Goal: Leave review/rating

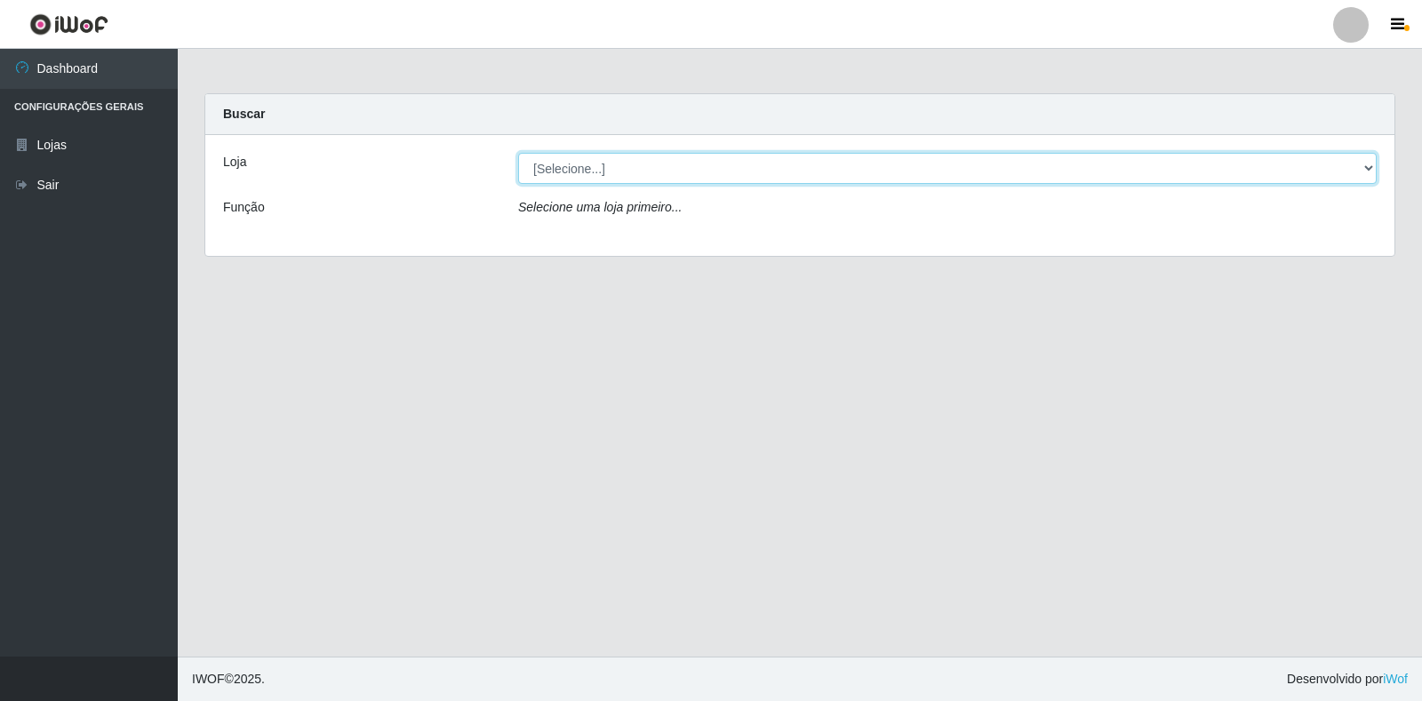
click at [584, 169] on select "[Selecione...] Atacado Vem - Loja 30 Laranjeiras Velha" at bounding box center [947, 168] width 858 height 31
select select "495"
click at [518, 153] on select "[Selecione...] Atacado Vem - Loja 30 Laranjeiras Velha" at bounding box center [947, 168] width 858 height 31
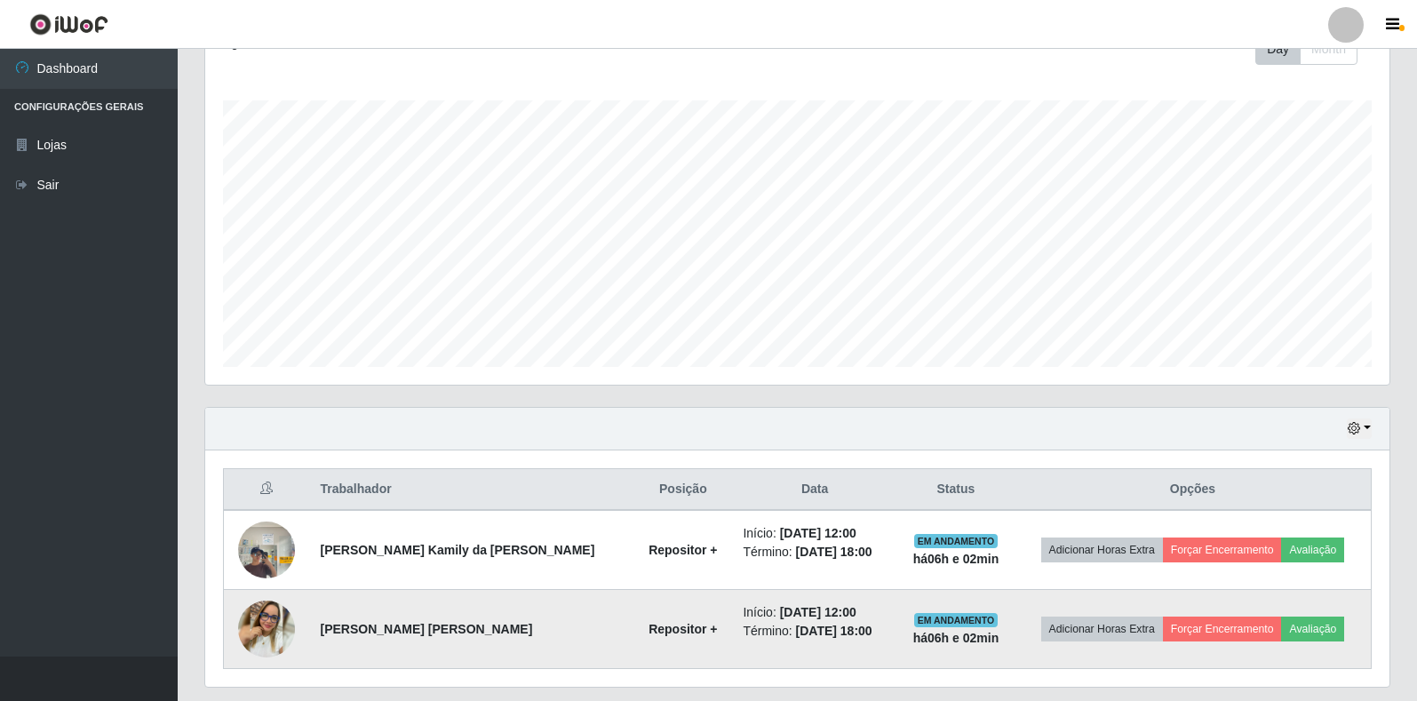
scroll to position [321, 0]
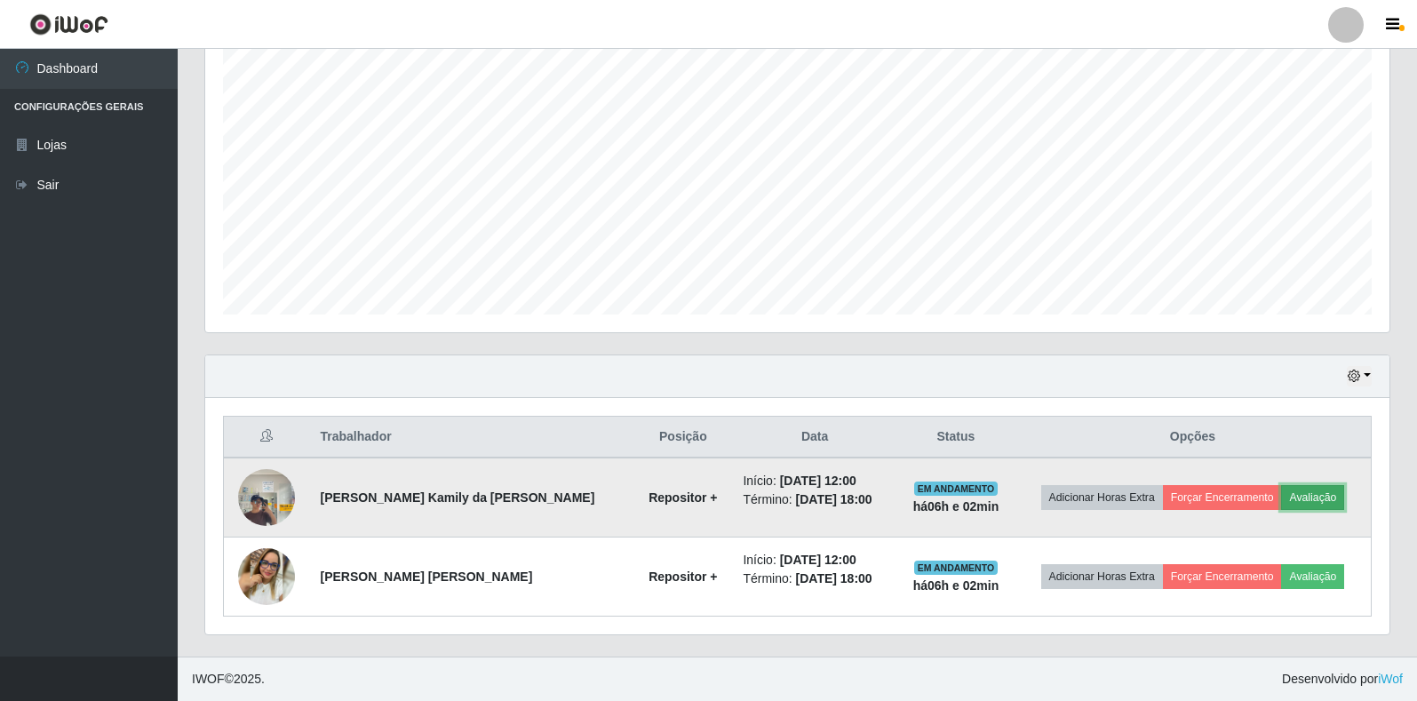
click at [1310, 491] on button "Avaliação" at bounding box center [1312, 497] width 63 height 25
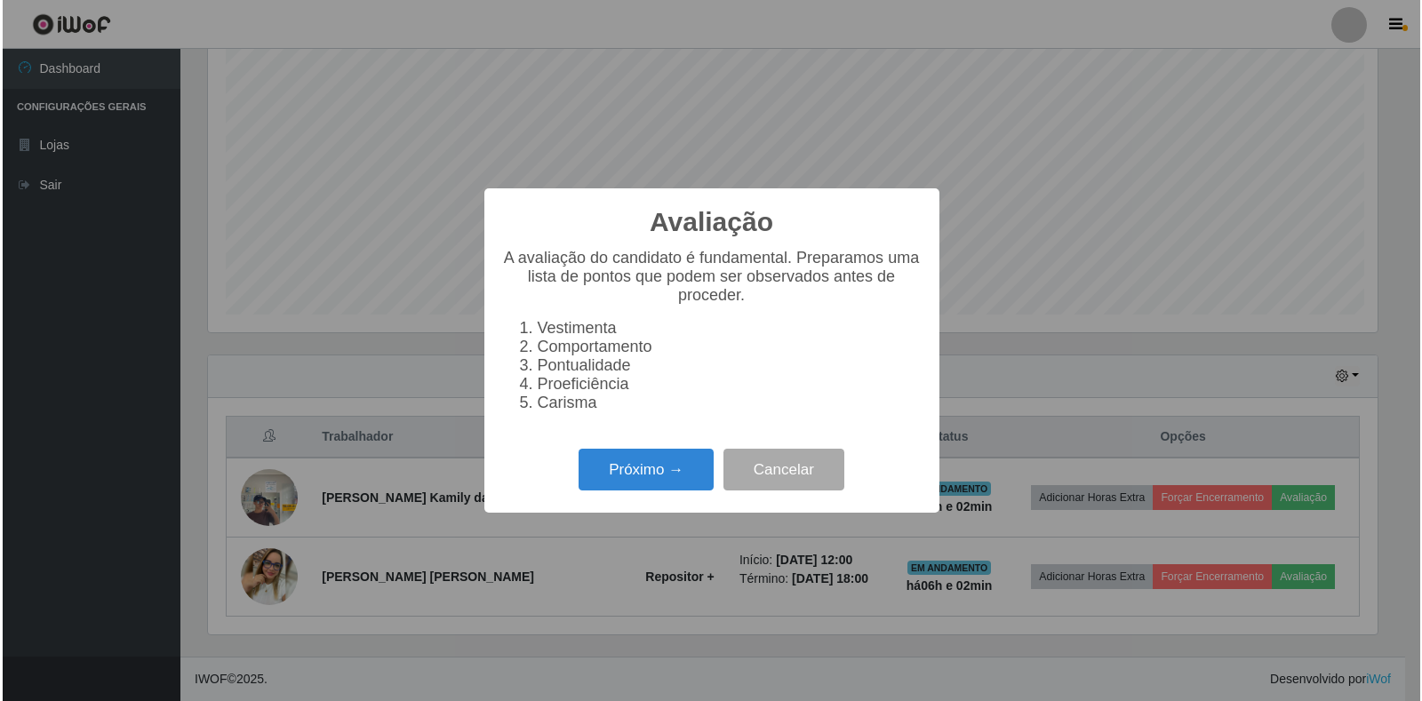
scroll to position [369, 1174]
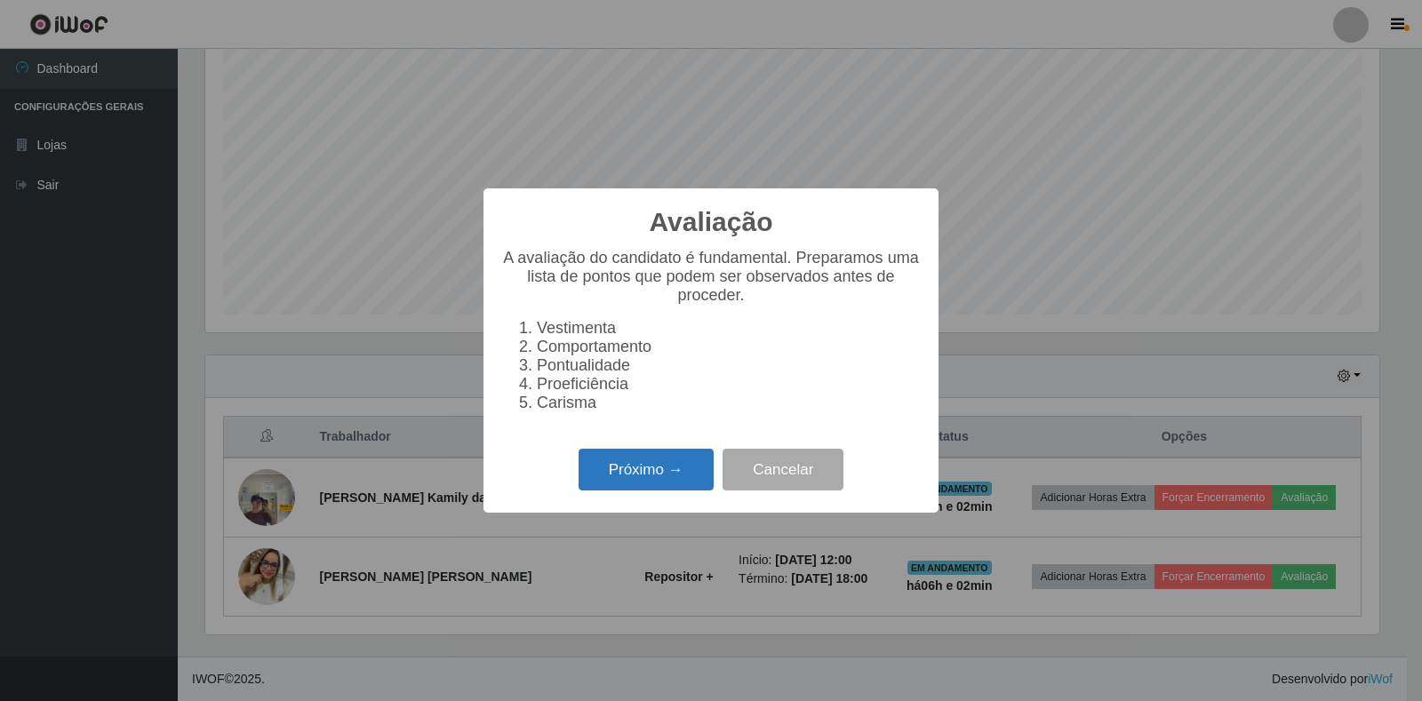
click at [638, 475] on button "Próximo →" at bounding box center [645, 470] width 135 height 42
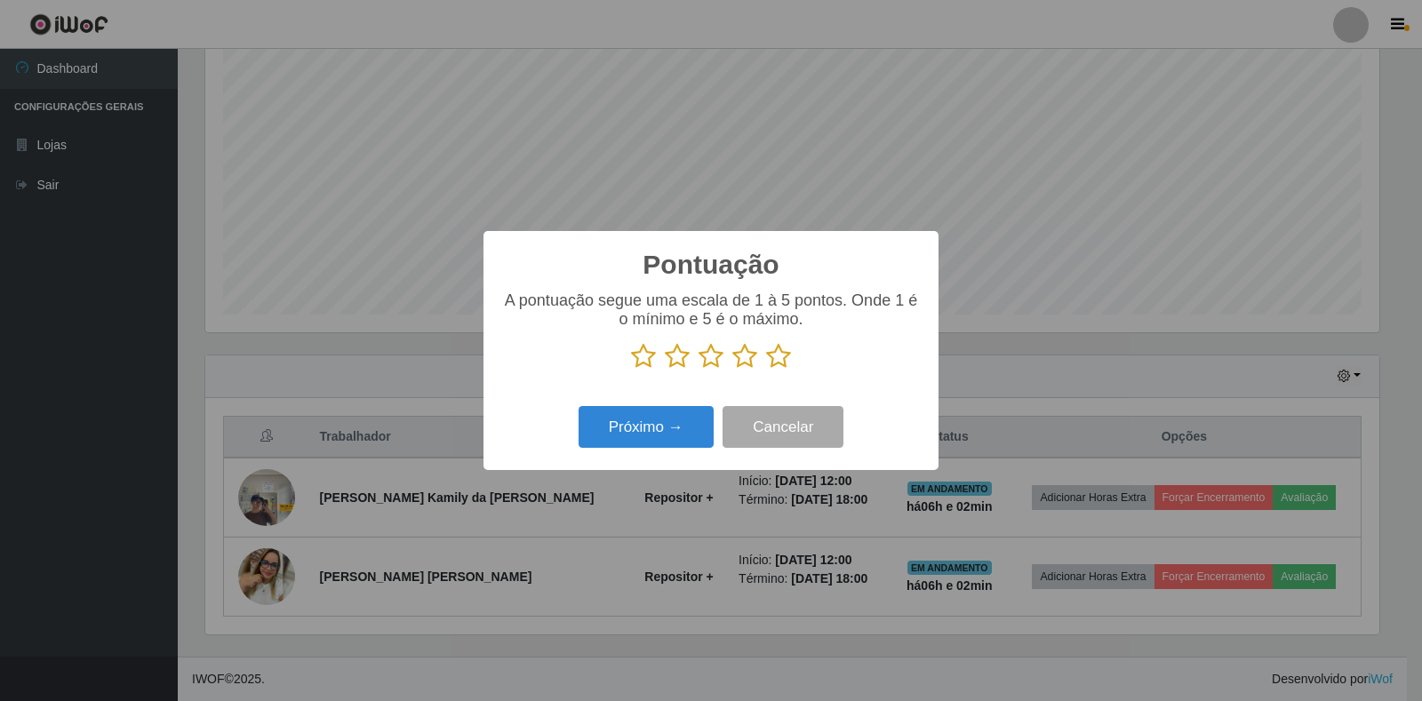
scroll to position [888095, 887290]
click at [771, 360] on icon at bounding box center [778, 356] width 25 height 27
click at [766, 370] on input "radio" at bounding box center [766, 370] width 0 height 0
click at [670, 438] on button "Próximo →" at bounding box center [645, 427] width 135 height 42
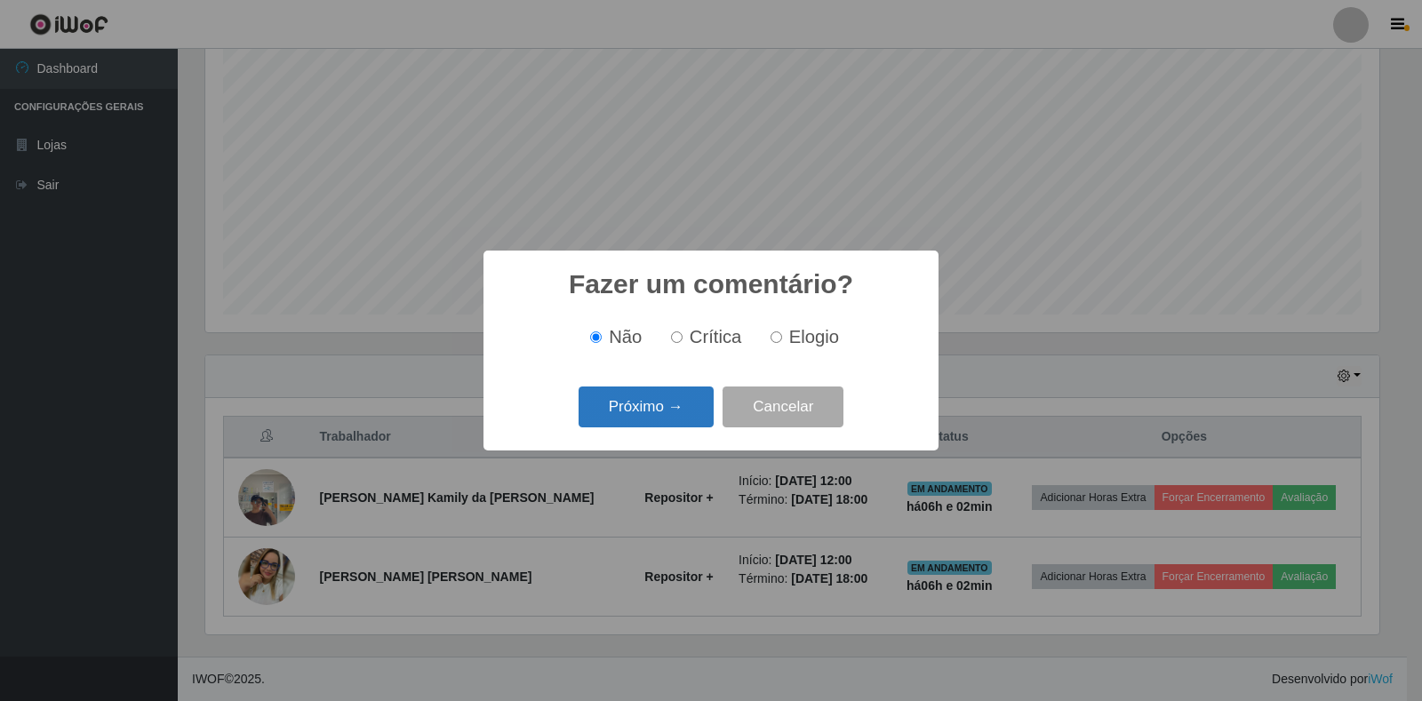
click at [677, 410] on button "Próximo →" at bounding box center [645, 407] width 135 height 42
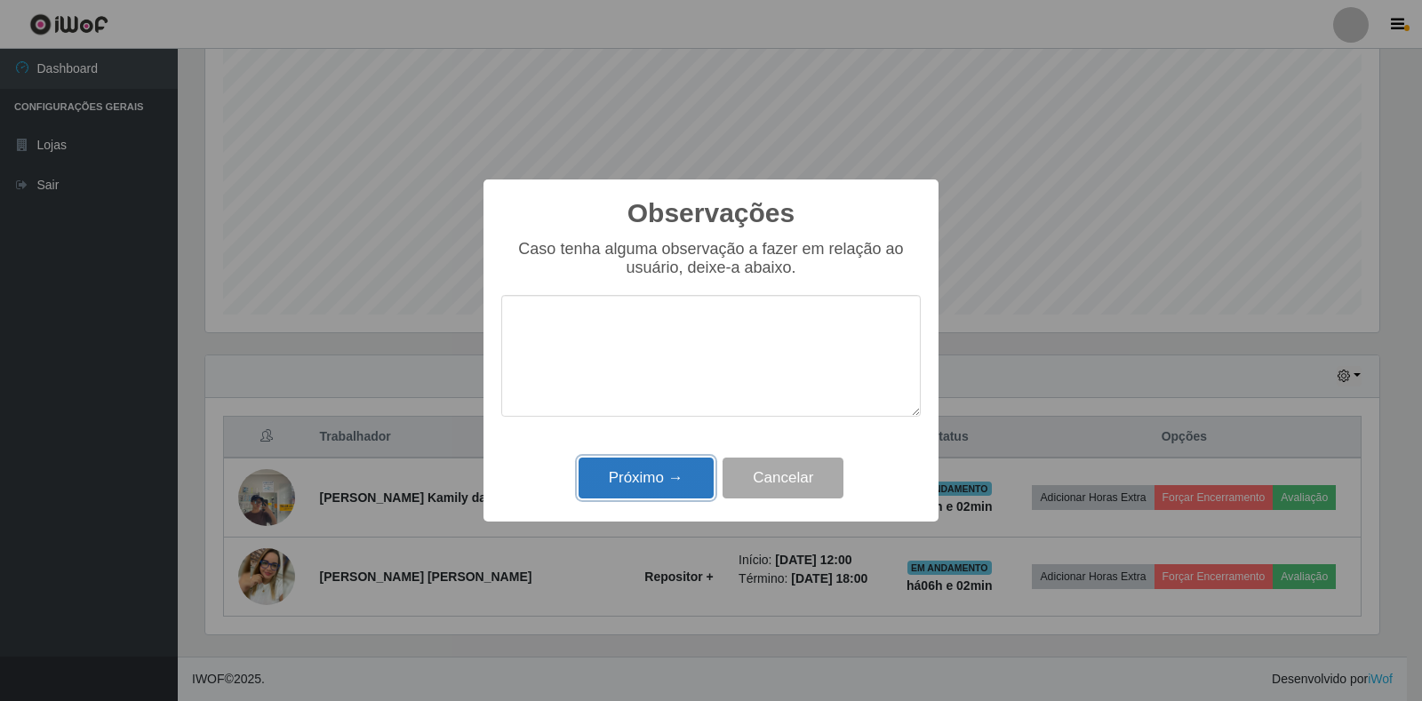
click at [636, 480] on button "Próximo →" at bounding box center [645, 479] width 135 height 42
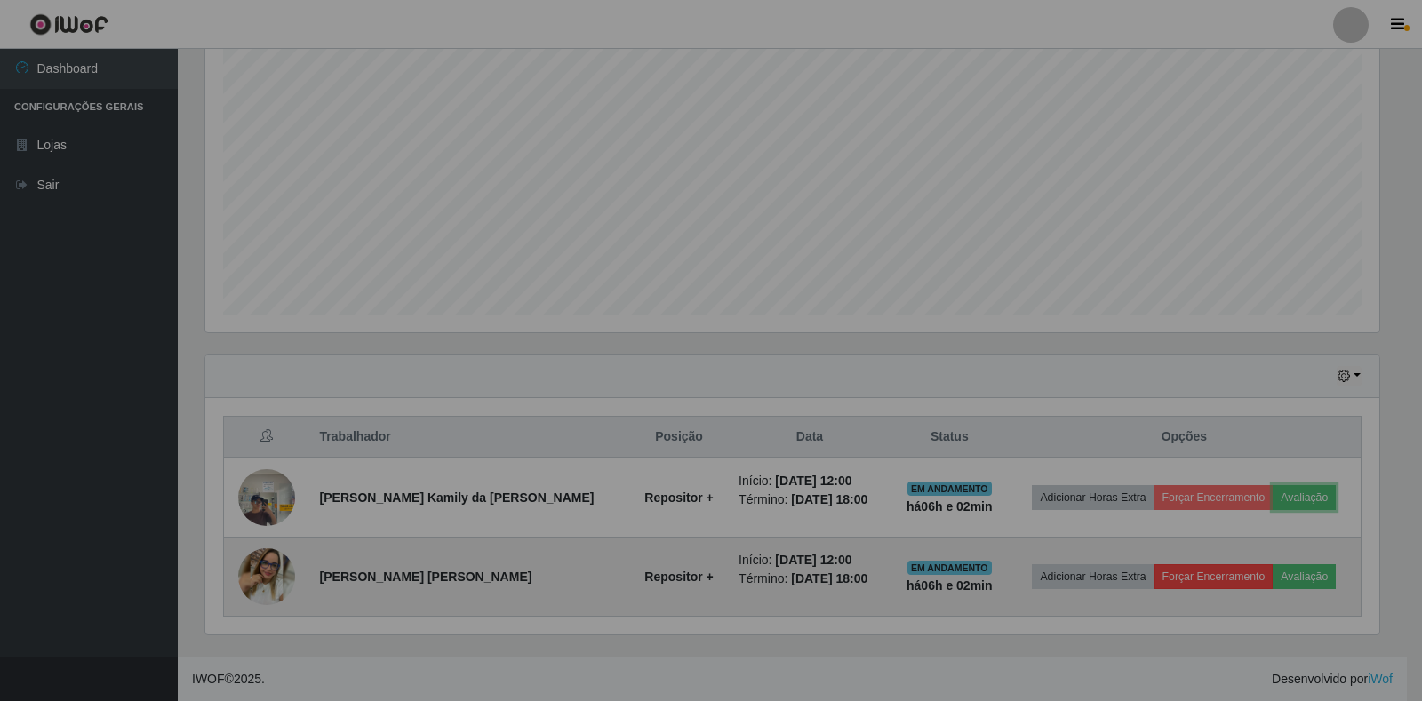
scroll to position [369, 1184]
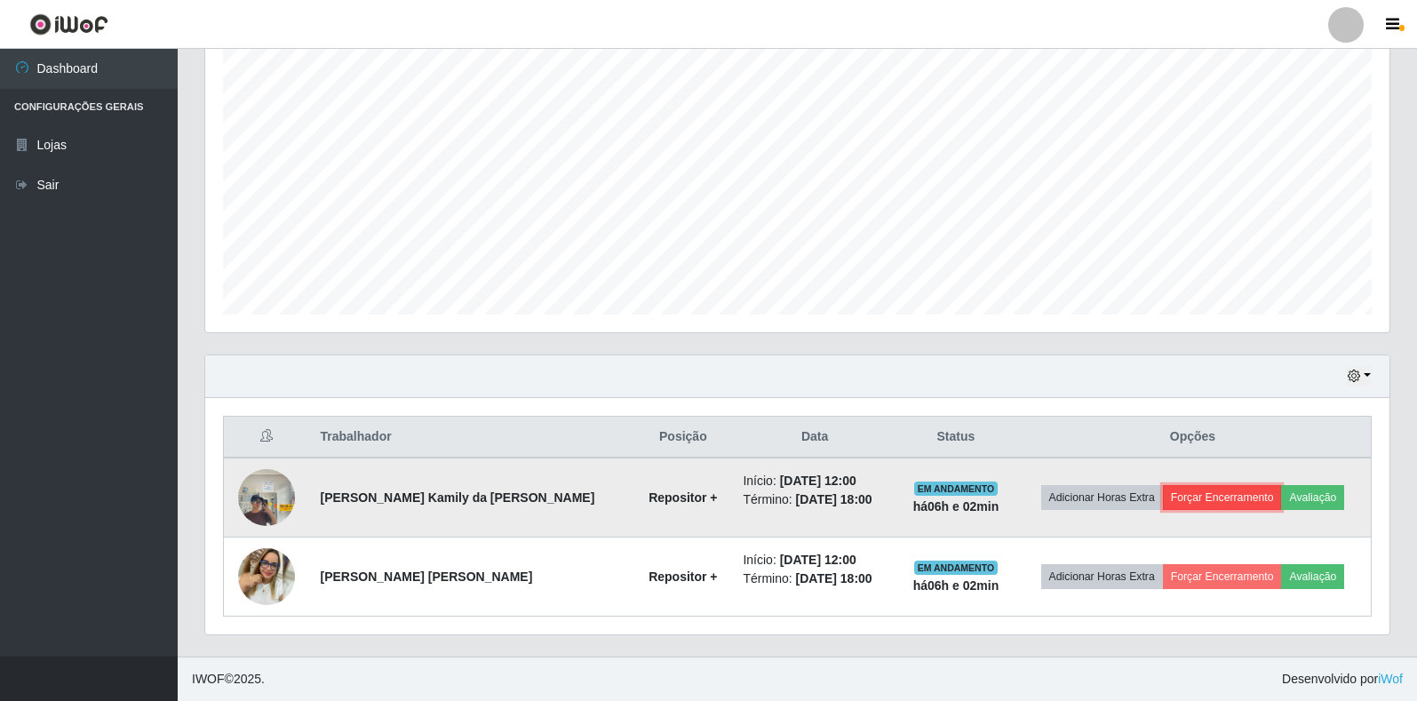
click at [1208, 503] on button "Forçar Encerramento" at bounding box center [1222, 497] width 119 height 25
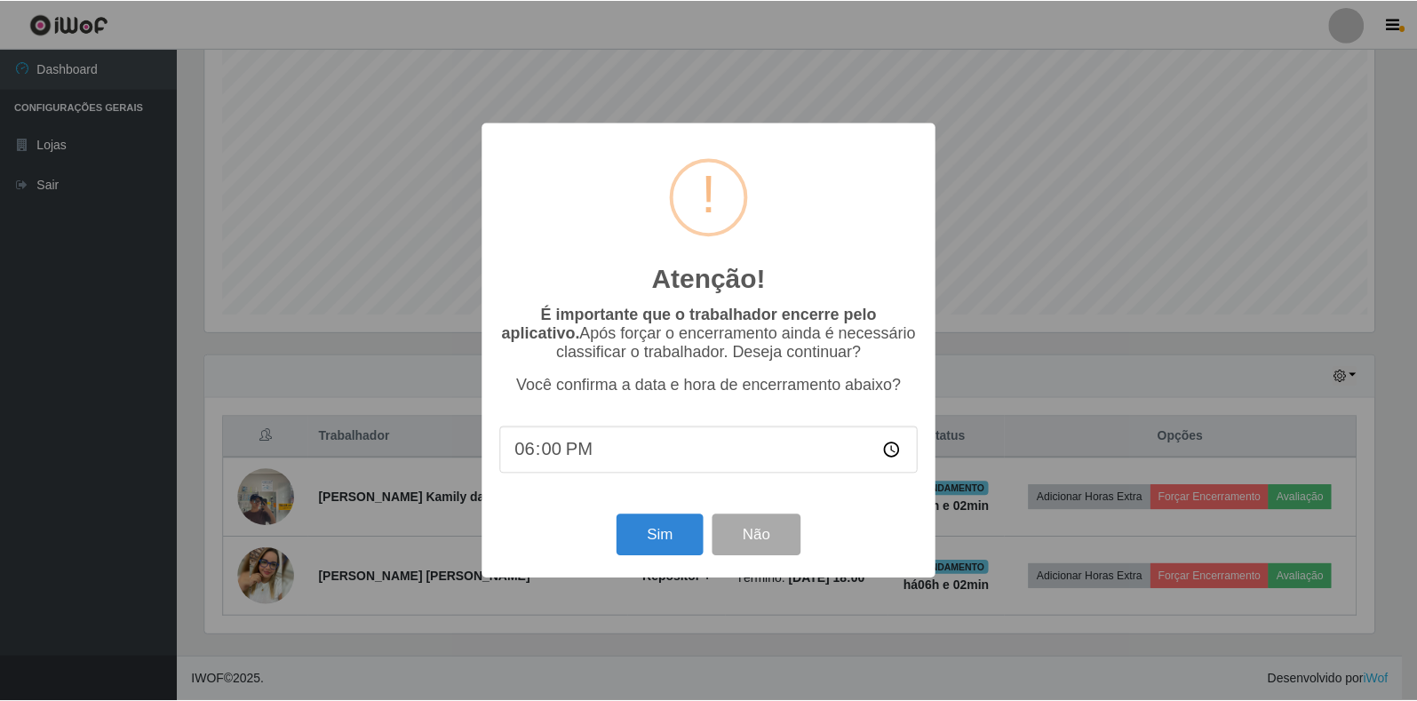
scroll to position [369, 1174]
click at [649, 540] on button "Sim" at bounding box center [661, 535] width 86 height 42
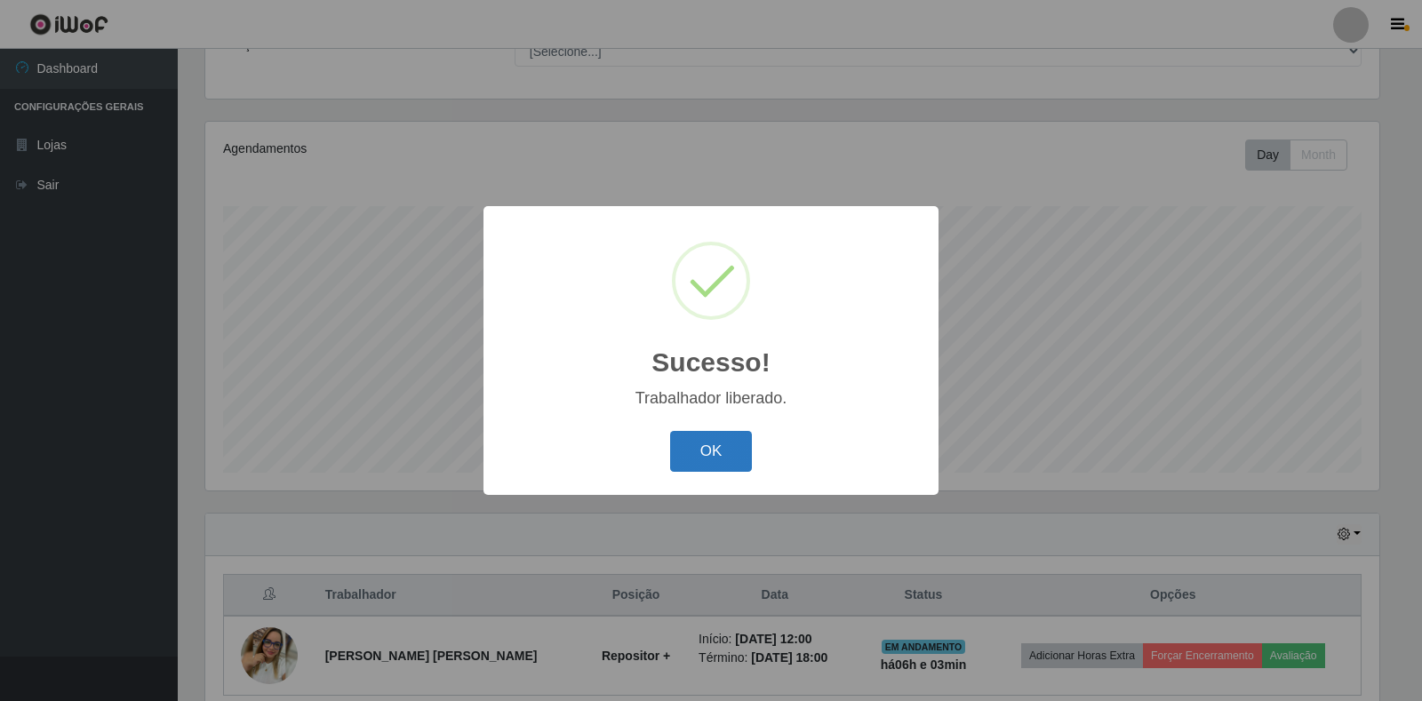
click at [690, 446] on button "OK" at bounding box center [711, 452] width 83 height 42
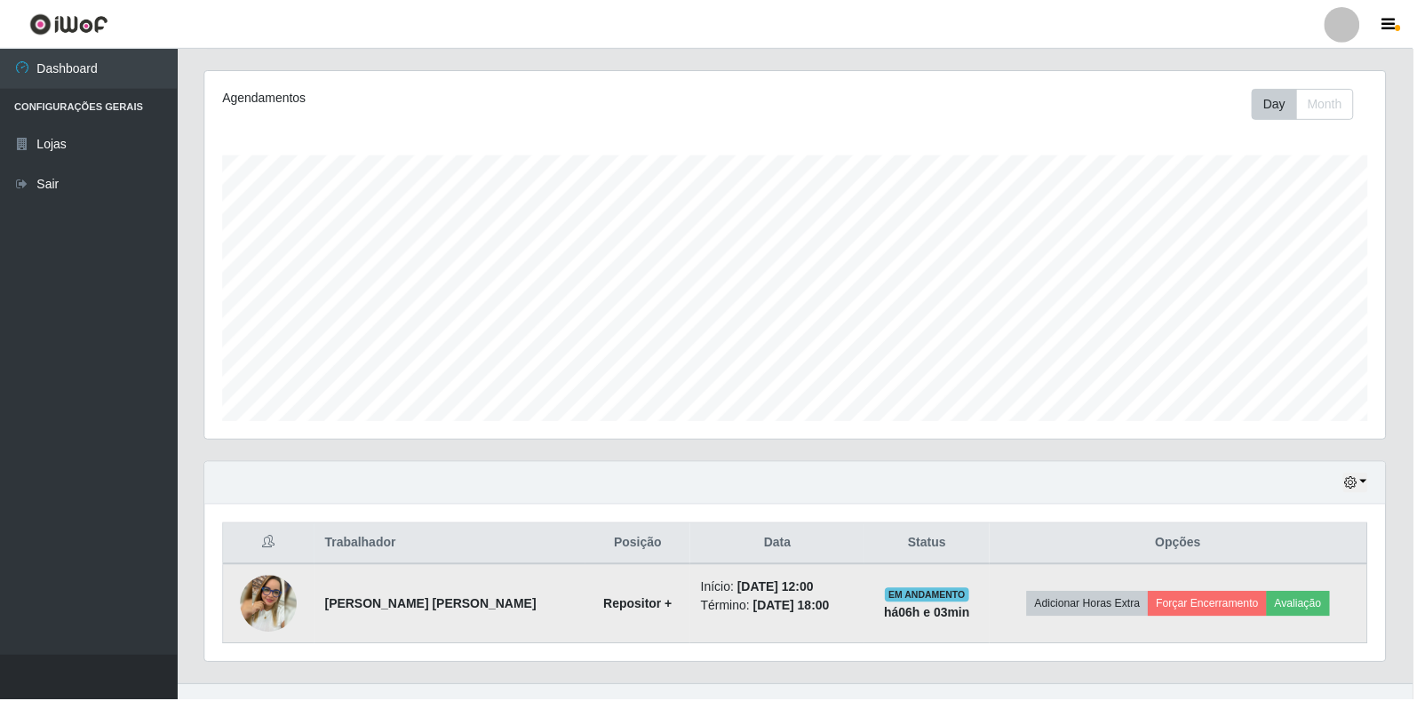
scroll to position [369, 1184]
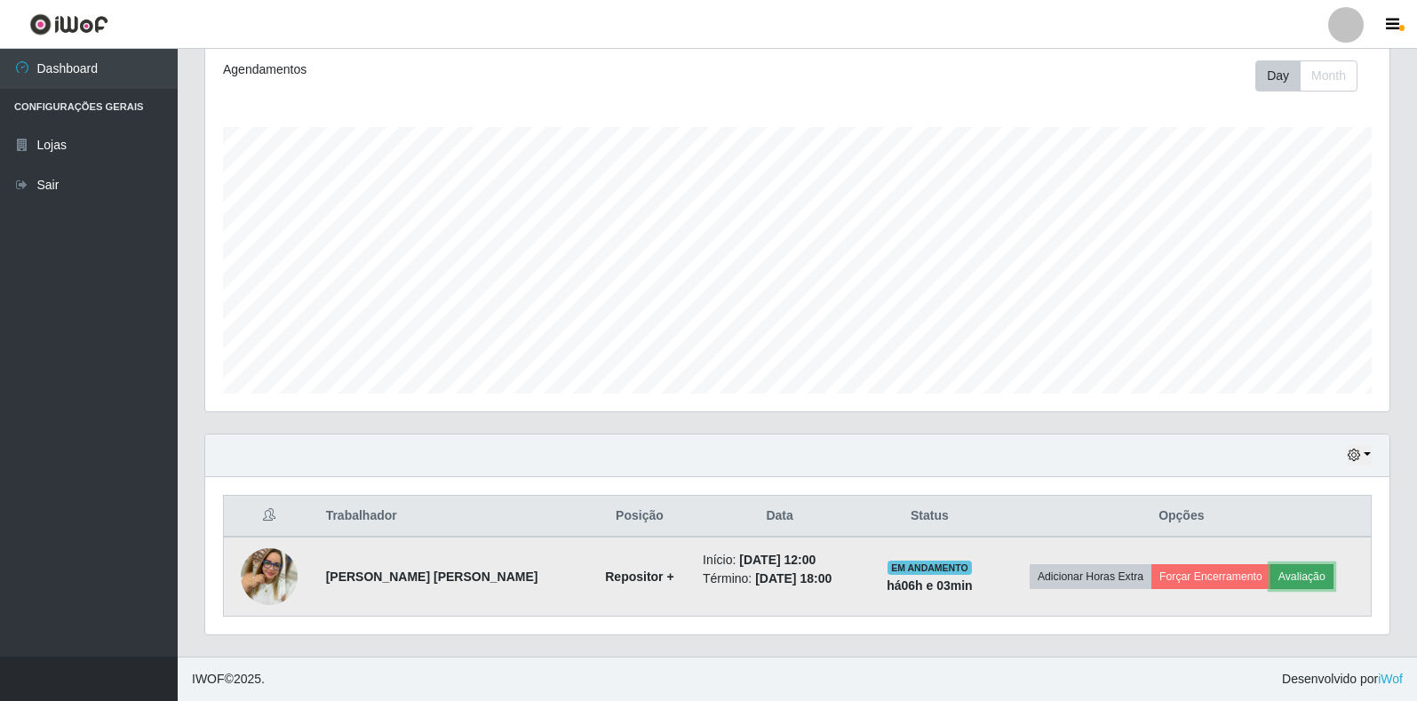
click at [1287, 578] on button "Avaliação" at bounding box center [1302, 576] width 63 height 25
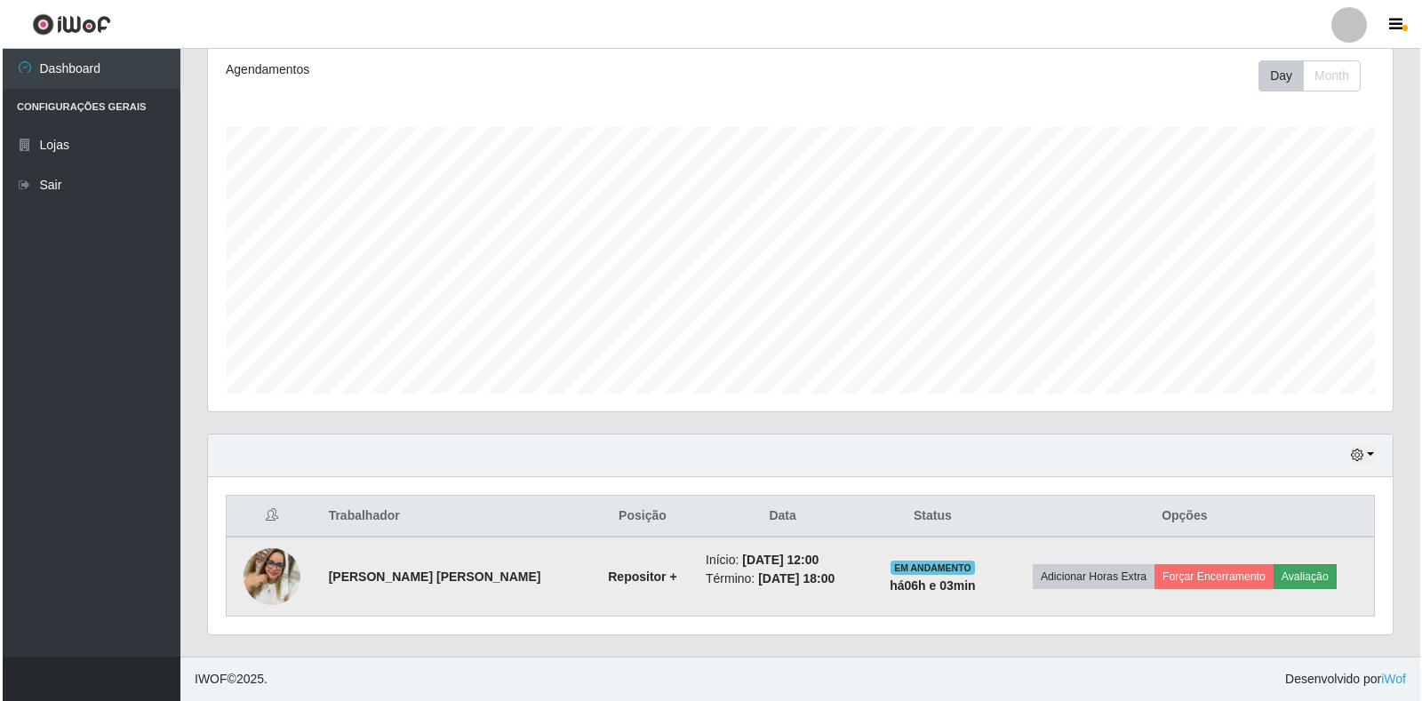
scroll to position [369, 1174]
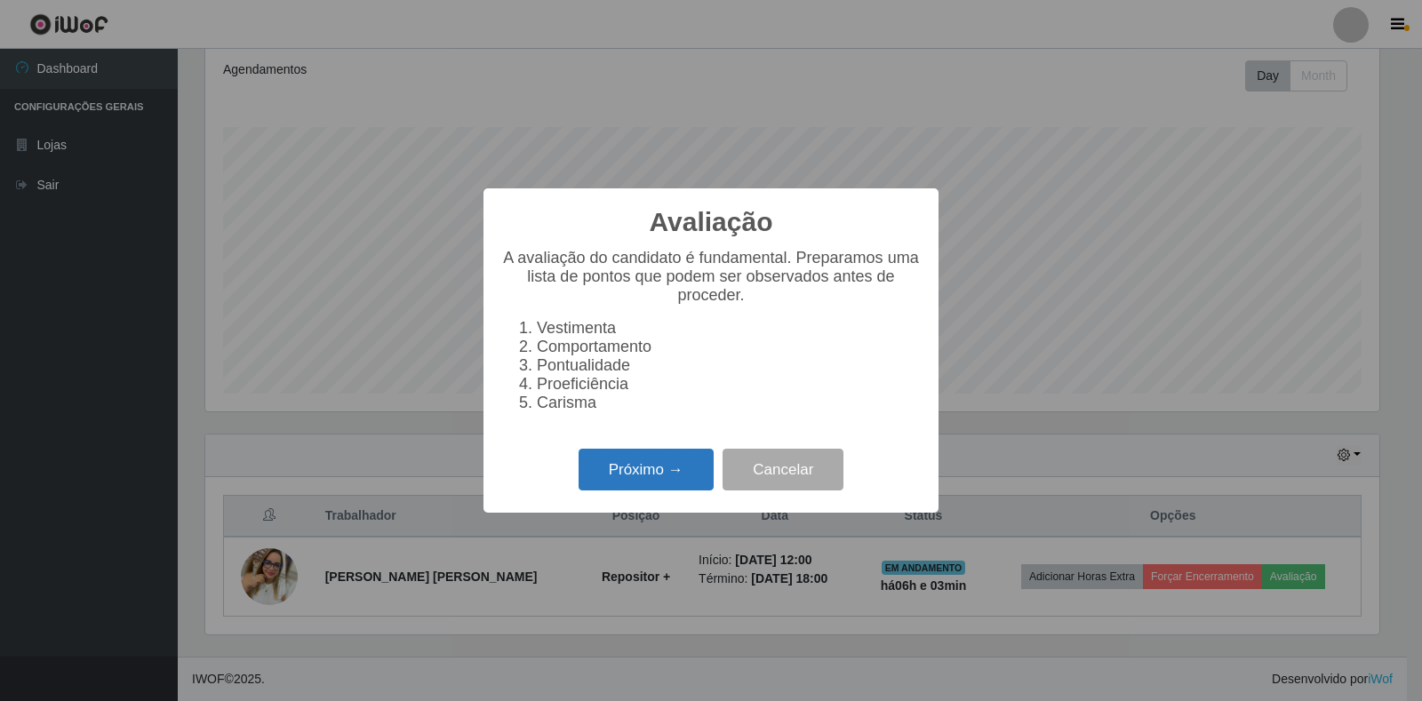
click at [641, 477] on button "Próximo →" at bounding box center [645, 470] width 135 height 42
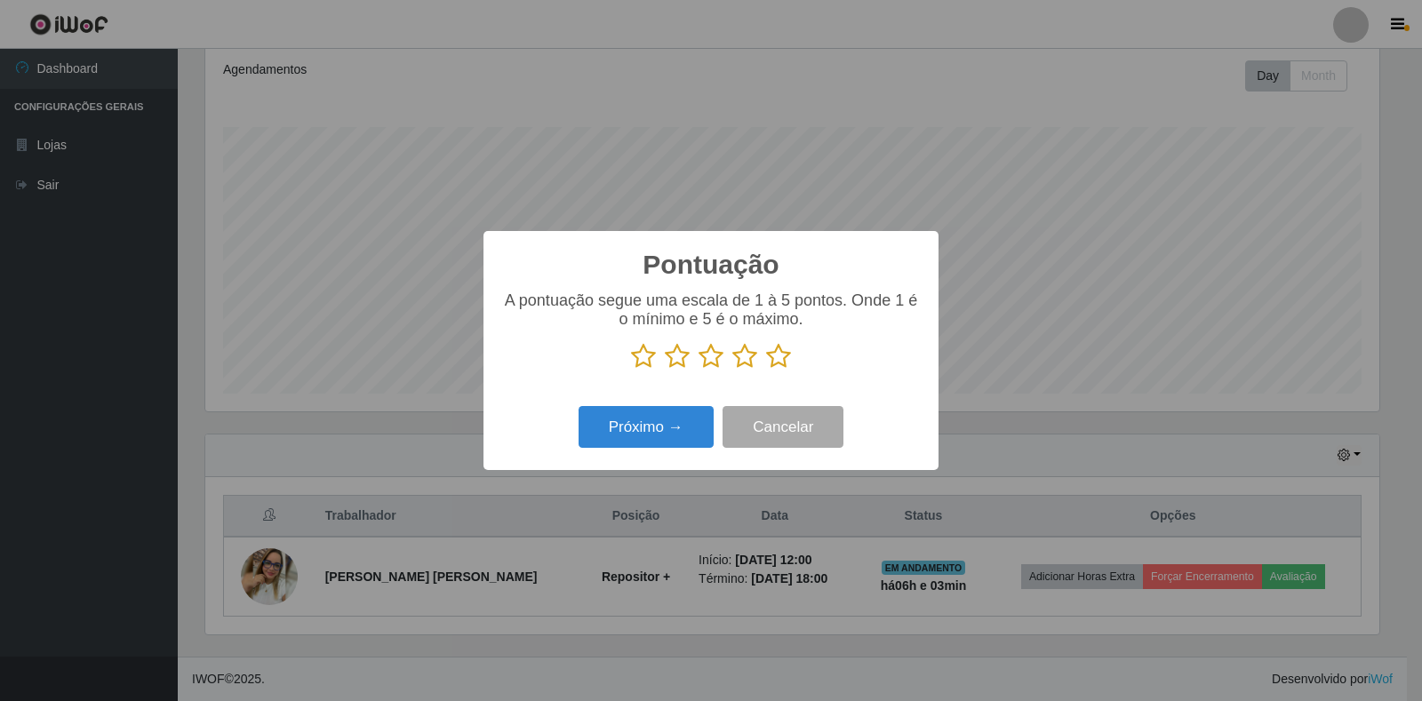
click at [785, 352] on icon at bounding box center [778, 356] width 25 height 27
click at [766, 370] on input "radio" at bounding box center [766, 370] width 0 height 0
click at [688, 425] on button "Próximo →" at bounding box center [645, 427] width 135 height 42
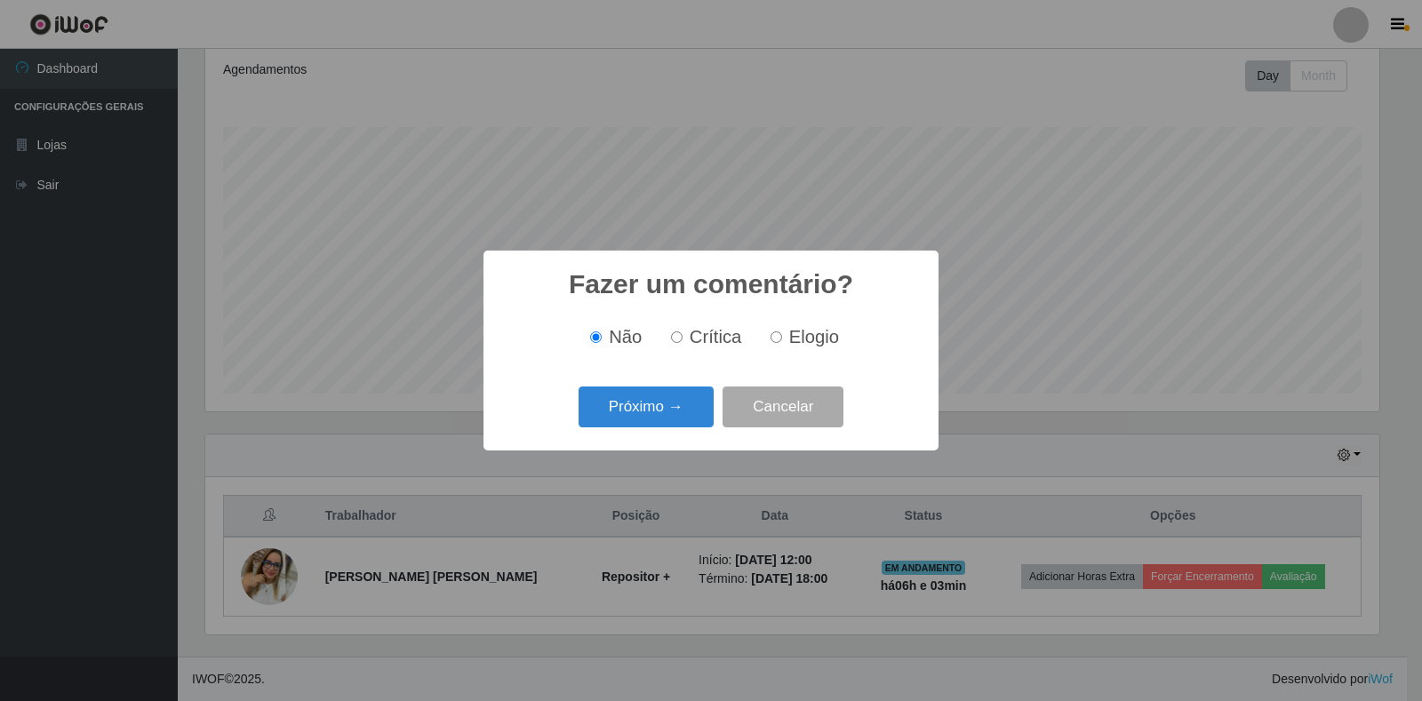
click at [688, 425] on button "Próximo →" at bounding box center [645, 407] width 135 height 42
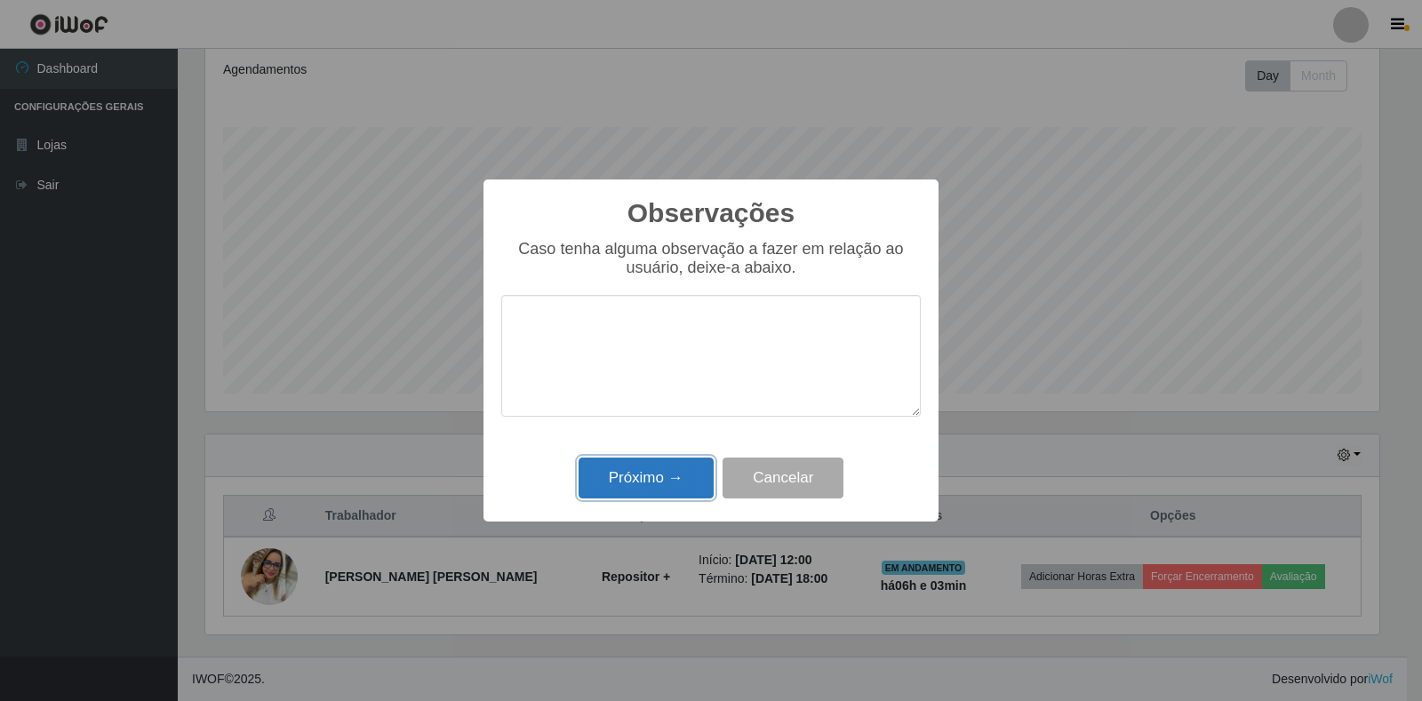
click at [701, 495] on button "Próximo →" at bounding box center [645, 479] width 135 height 42
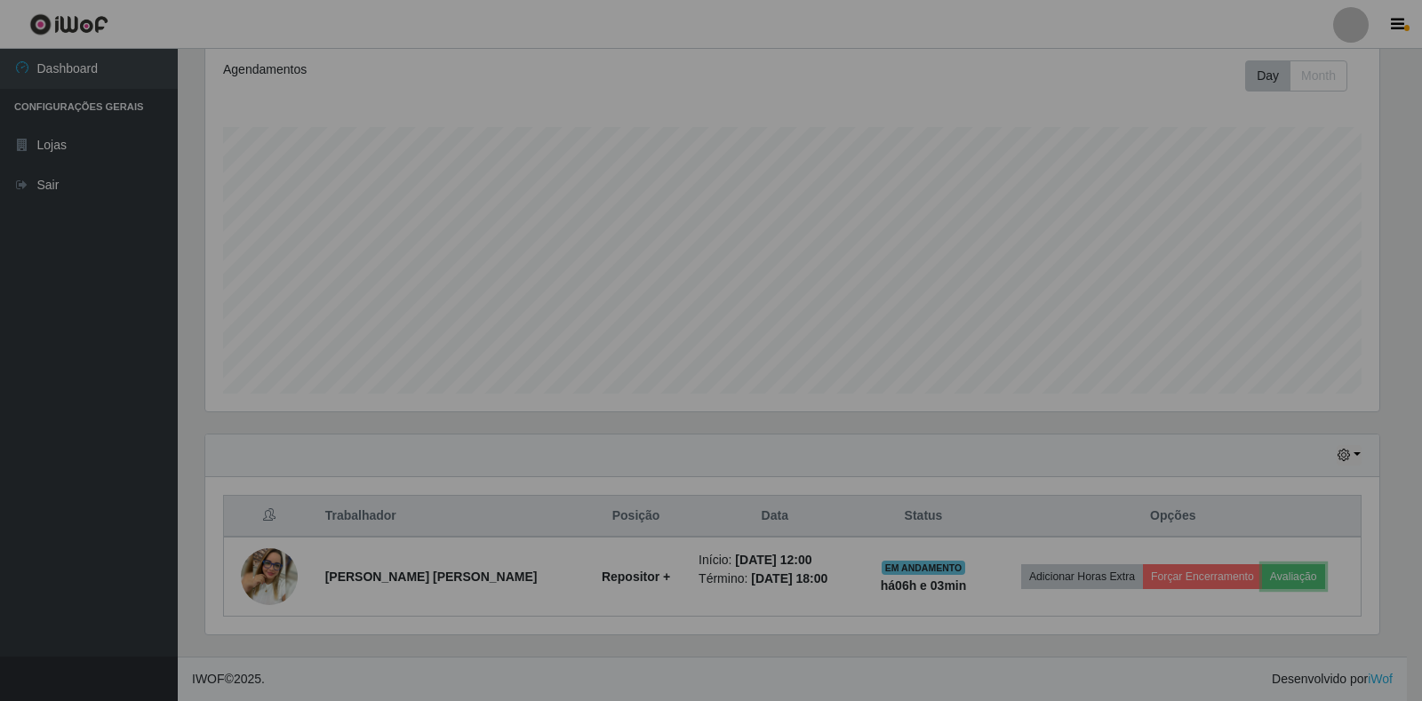
scroll to position [369, 1184]
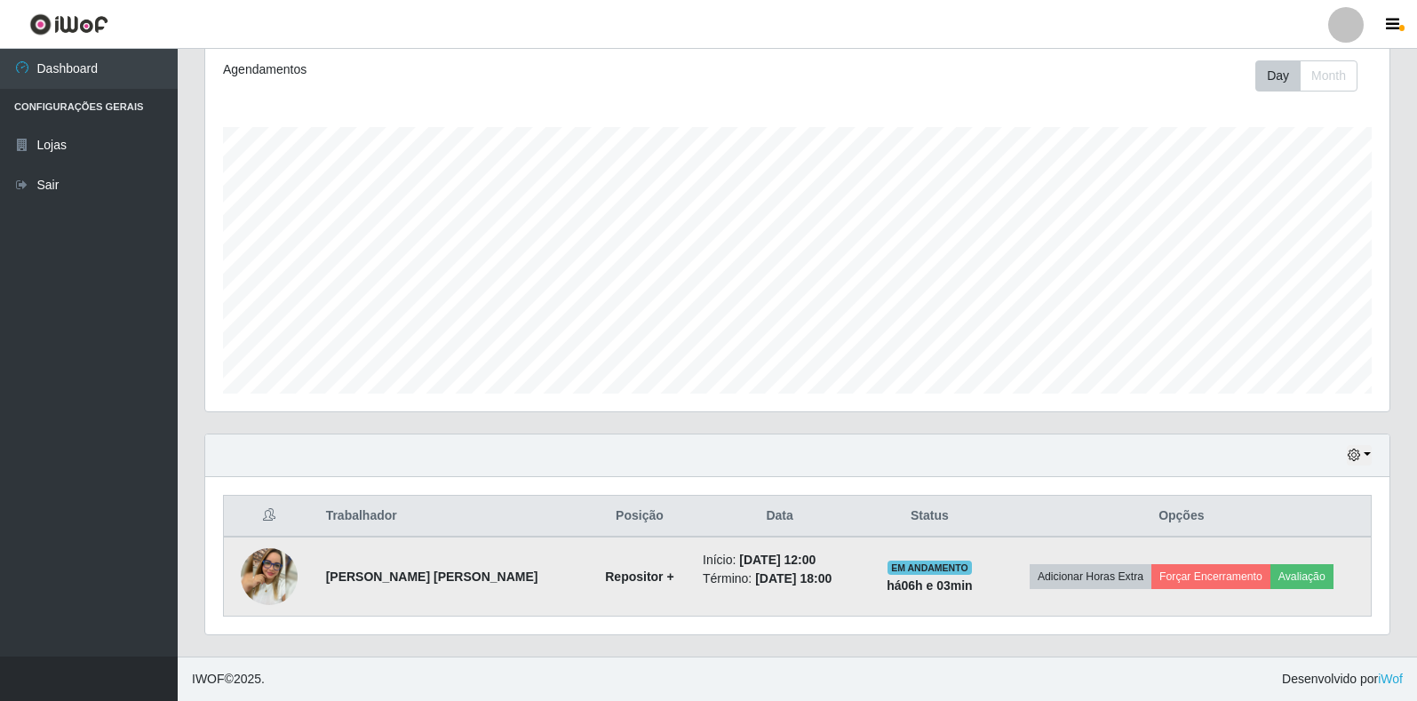
click at [1174, 562] on td "Adicionar Horas Extra Forçar Encerramento Avaliação" at bounding box center [1181, 577] width 379 height 80
click at [1179, 576] on button "Forçar Encerramento" at bounding box center [1210, 576] width 119 height 25
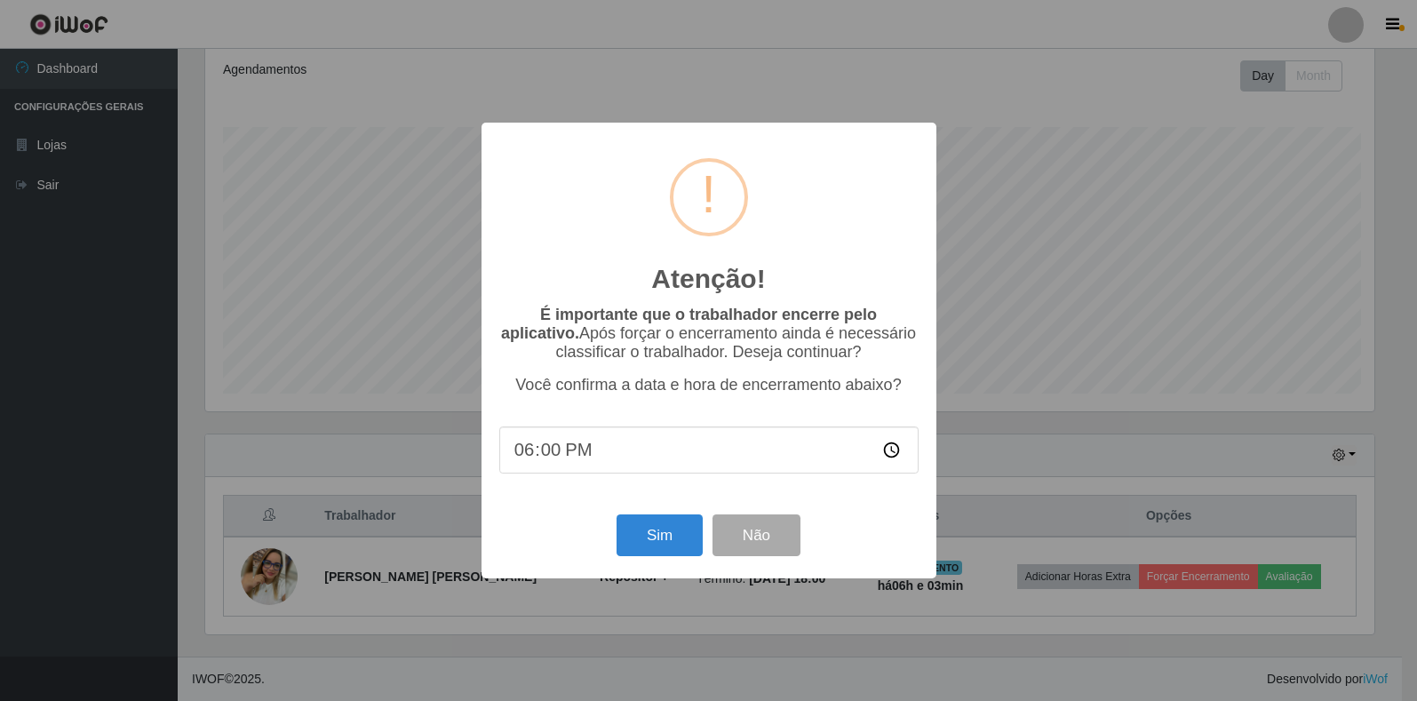
scroll to position [369, 1174]
click at [629, 544] on button "Sim" at bounding box center [661, 535] width 86 height 42
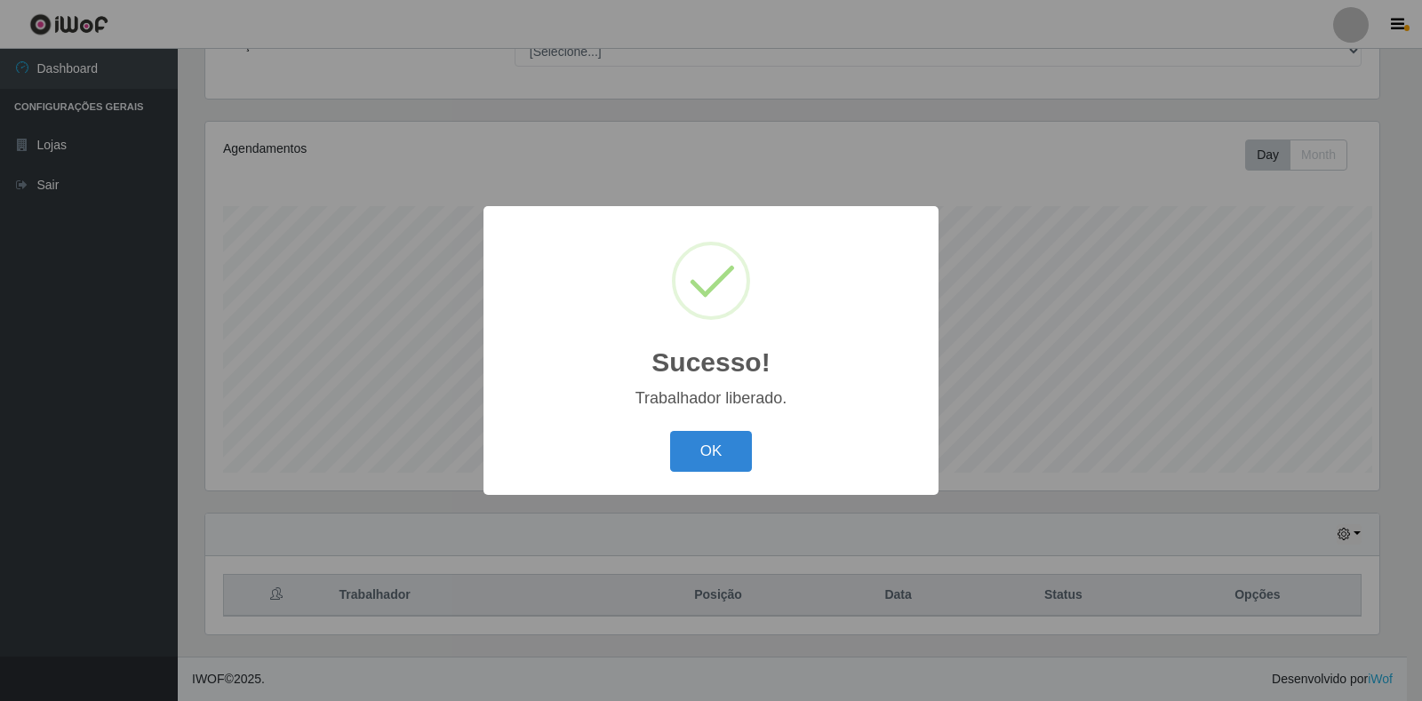
scroll to position [0, 0]
click at [717, 451] on button "OK" at bounding box center [711, 452] width 83 height 42
